Goal: Transaction & Acquisition: Purchase product/service

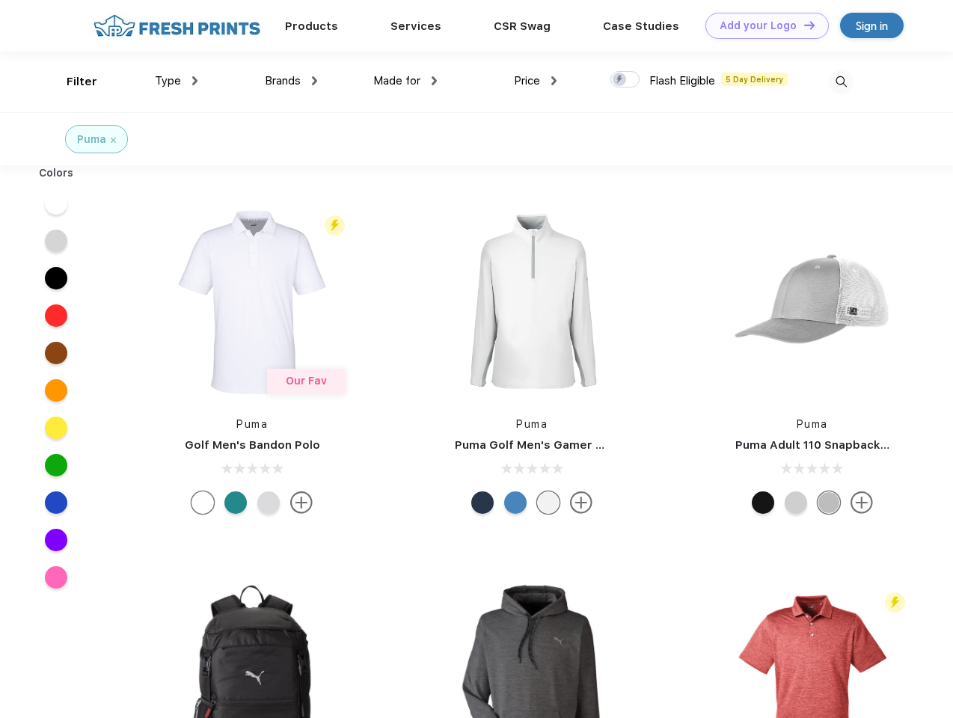
scroll to position [1, 0]
click at [762, 25] on link "Add your Logo Design Tool" at bounding box center [767, 26] width 123 height 26
click at [0, 0] on div "Design Tool" at bounding box center [0, 0] width 0 height 0
click at [803, 25] on link "Add your Logo Design Tool" at bounding box center [767, 26] width 123 height 26
click at [72, 82] on div "Filter" at bounding box center [82, 81] width 31 height 17
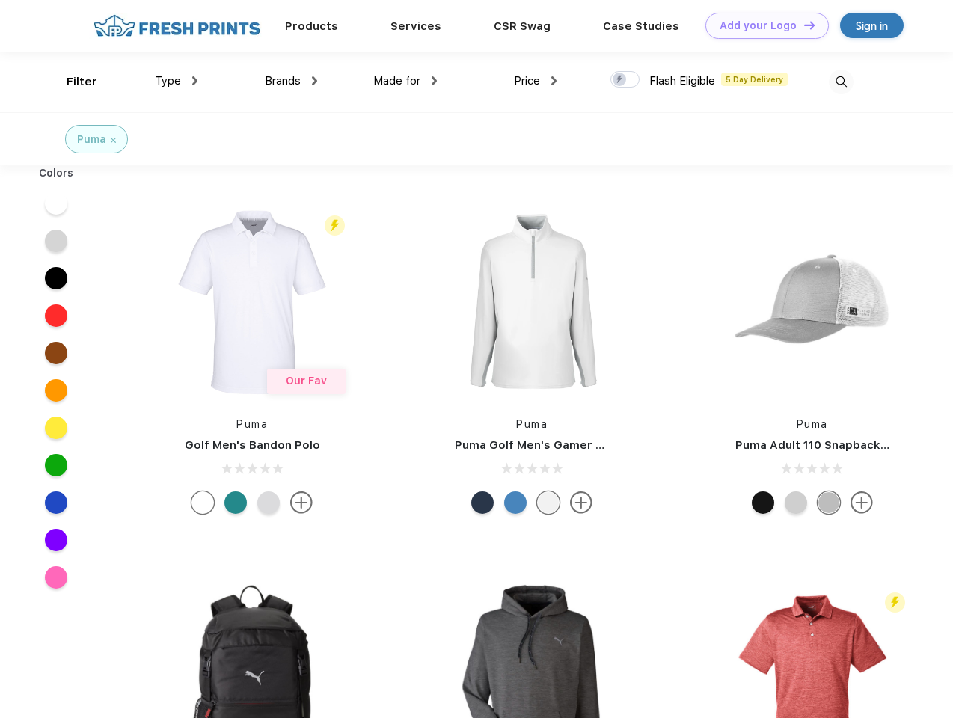
click at [177, 81] on span "Type" at bounding box center [168, 80] width 26 height 13
click at [291, 81] on span "Brands" at bounding box center [283, 80] width 36 height 13
click at [406, 81] on span "Made for" at bounding box center [396, 80] width 47 height 13
click at [536, 81] on span "Price" at bounding box center [527, 80] width 26 height 13
click at [625, 80] on div at bounding box center [625, 79] width 29 height 16
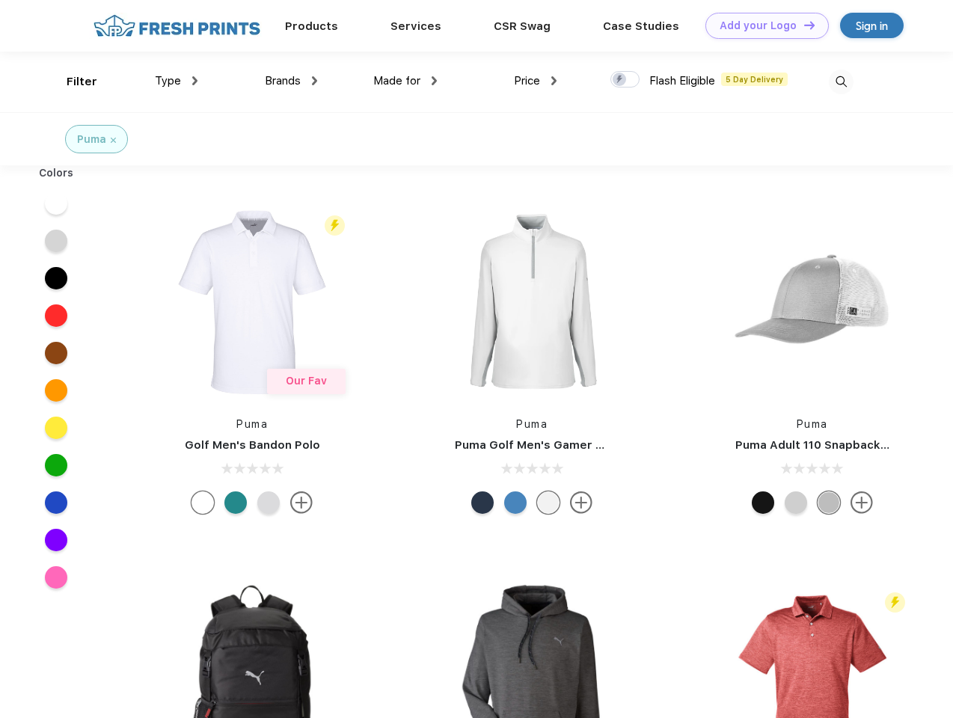
click at [620, 80] on input "checkbox" at bounding box center [616, 75] width 10 height 10
click at [841, 82] on img at bounding box center [841, 82] width 25 height 25
